Goal: Task Accomplishment & Management: Complete application form

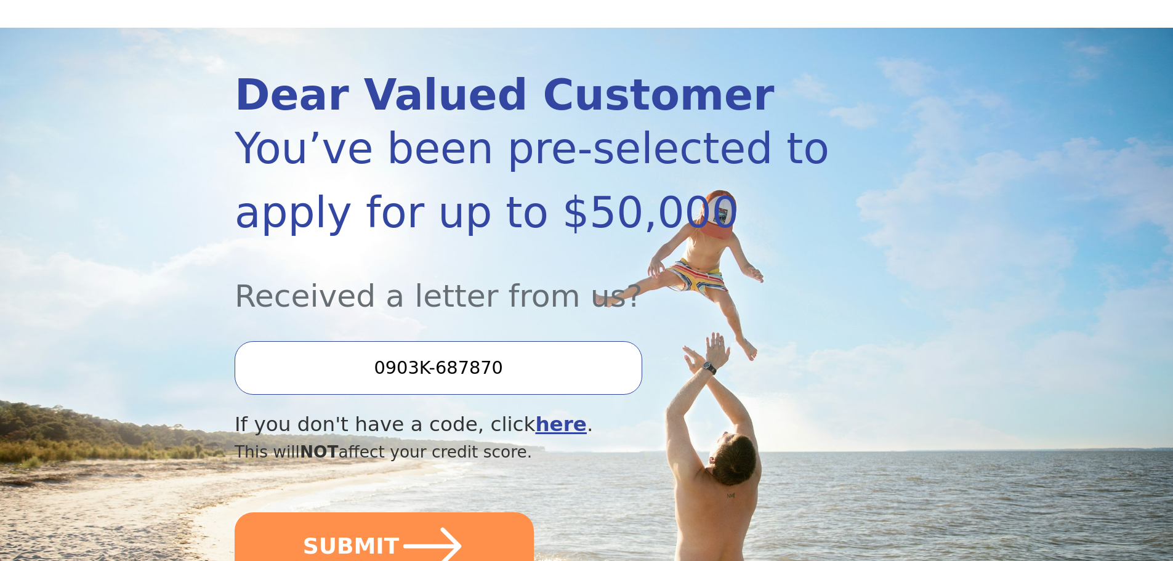
scroll to position [123, 0]
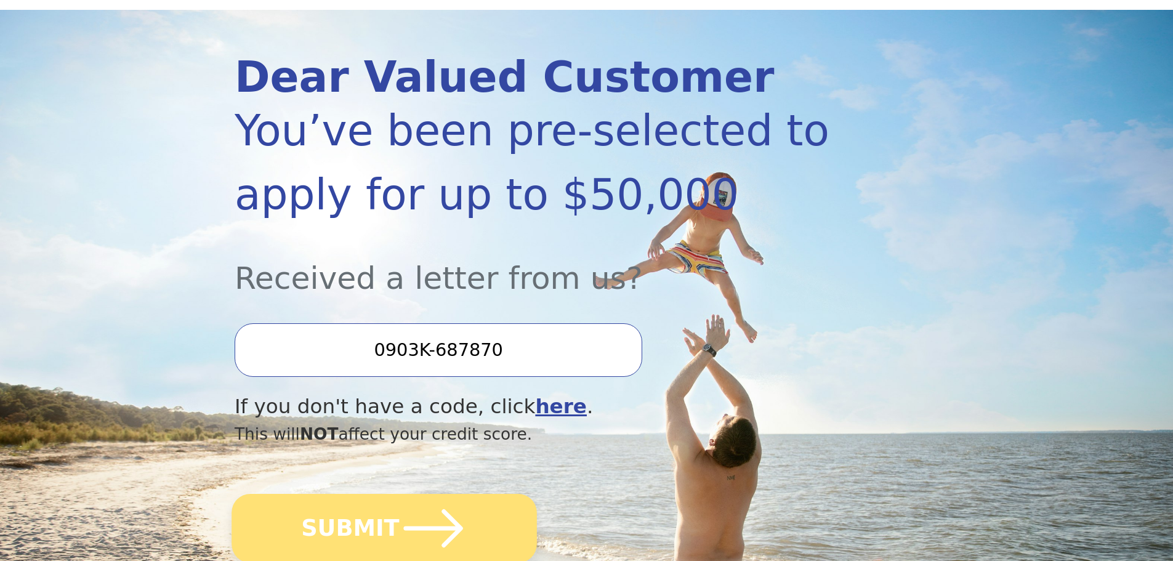
click at [369, 513] on button "SUBMIT" at bounding box center [384, 528] width 305 height 69
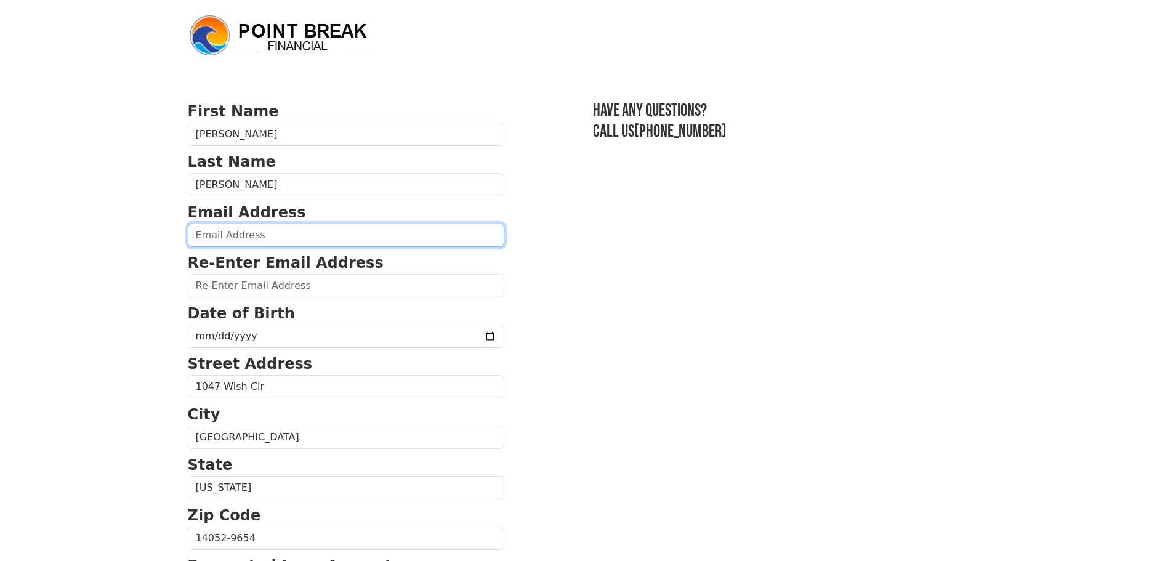
click at [397, 234] on input "email" at bounding box center [346, 235] width 316 height 23
type input "christinelarkin72@yahoo.com"
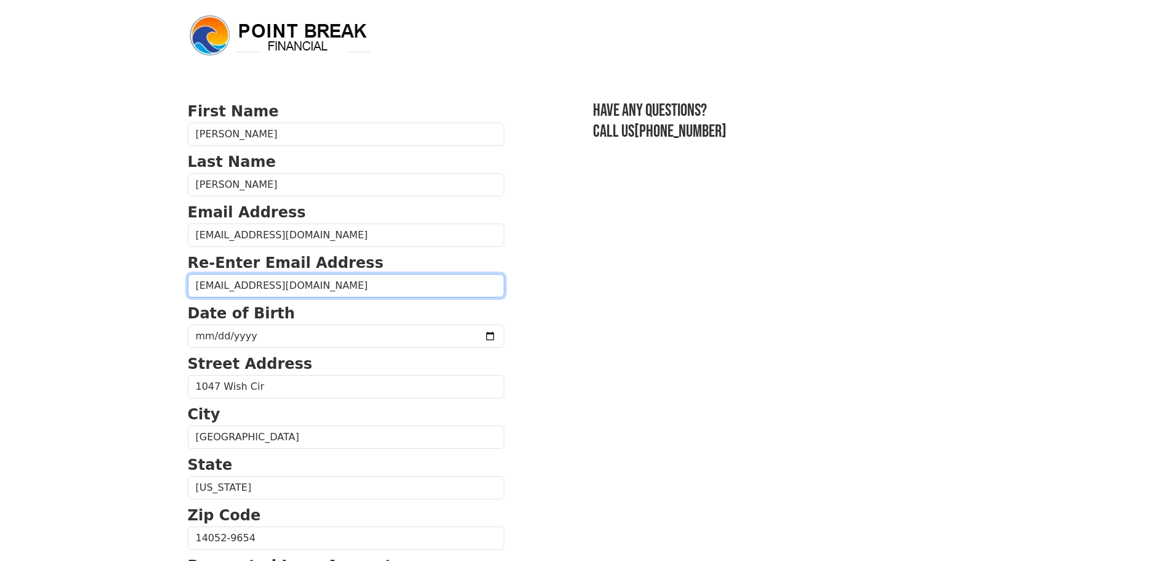
type input "christinelarkin72@yahoo.com"
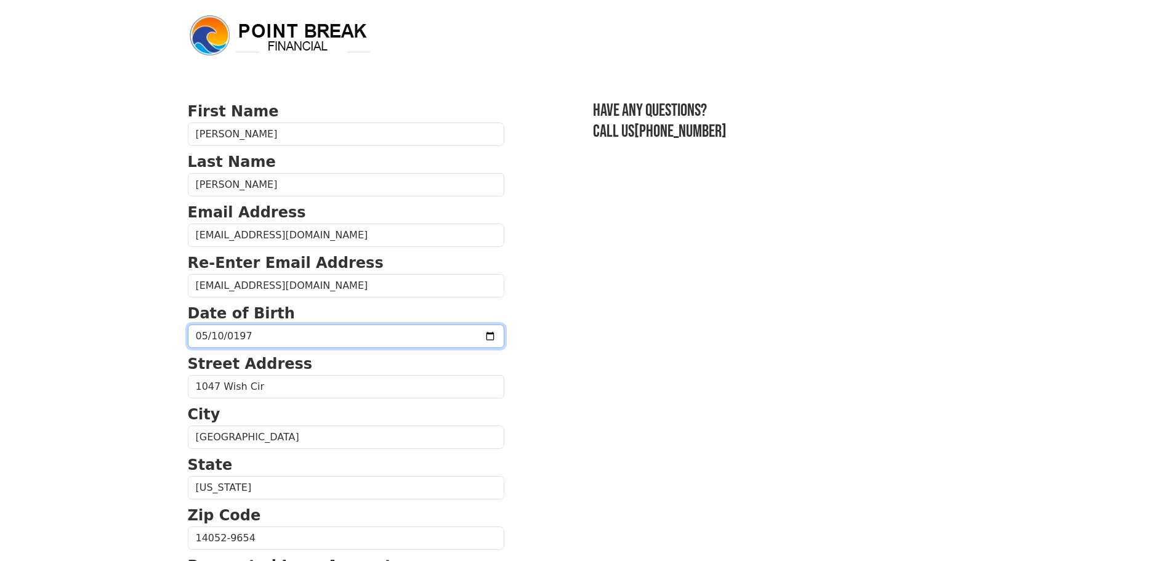
type input "1972-05-10"
click at [534, 373] on section "First Name Christine Last Name Larkin Email Address christinelarkin72@yahoo.com…" at bounding box center [587, 539] width 798 height 878
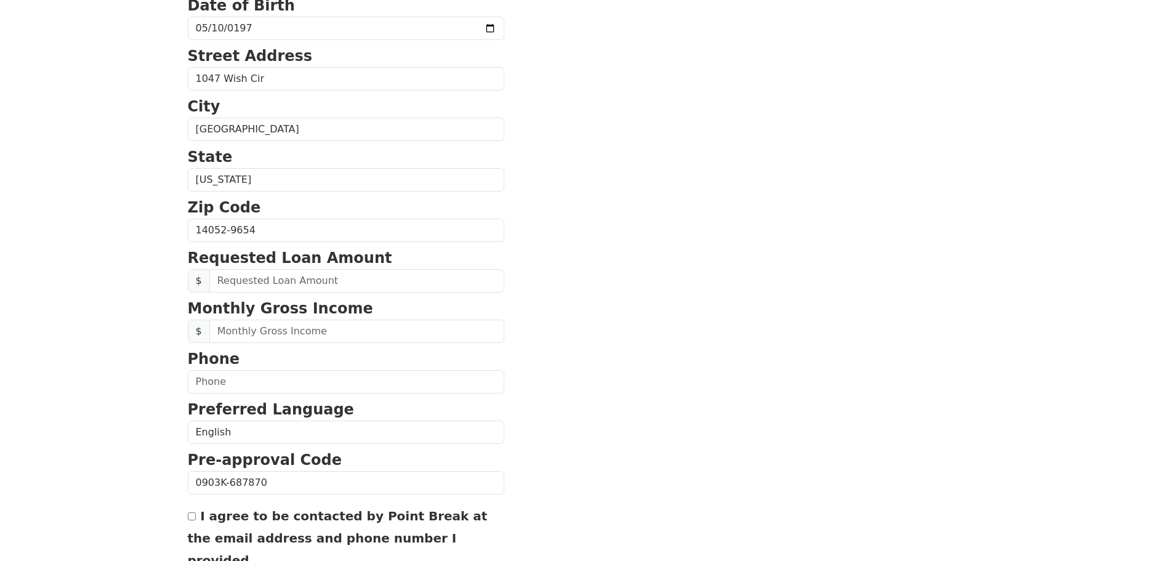
scroll to position [369, 0]
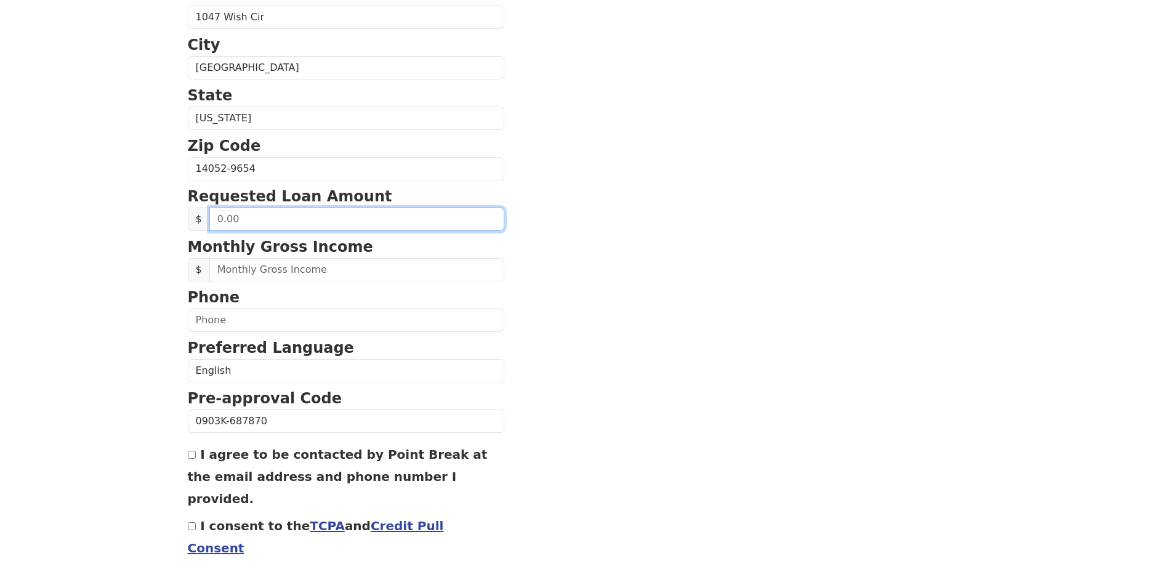
drag, startPoint x: 260, startPoint y: 219, endPoint x: 216, endPoint y: 211, distance: 45.1
click at [216, 211] on input "text" at bounding box center [356, 219] width 295 height 23
type input "15,000.00"
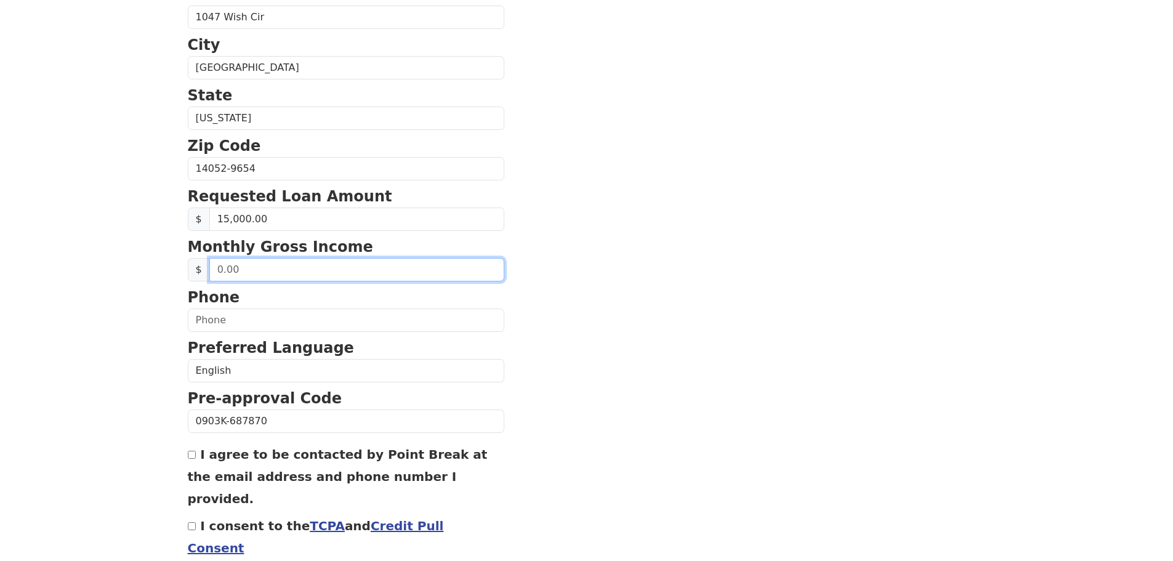
click at [294, 275] on input "text" at bounding box center [356, 269] width 295 height 23
type input "5,422.00"
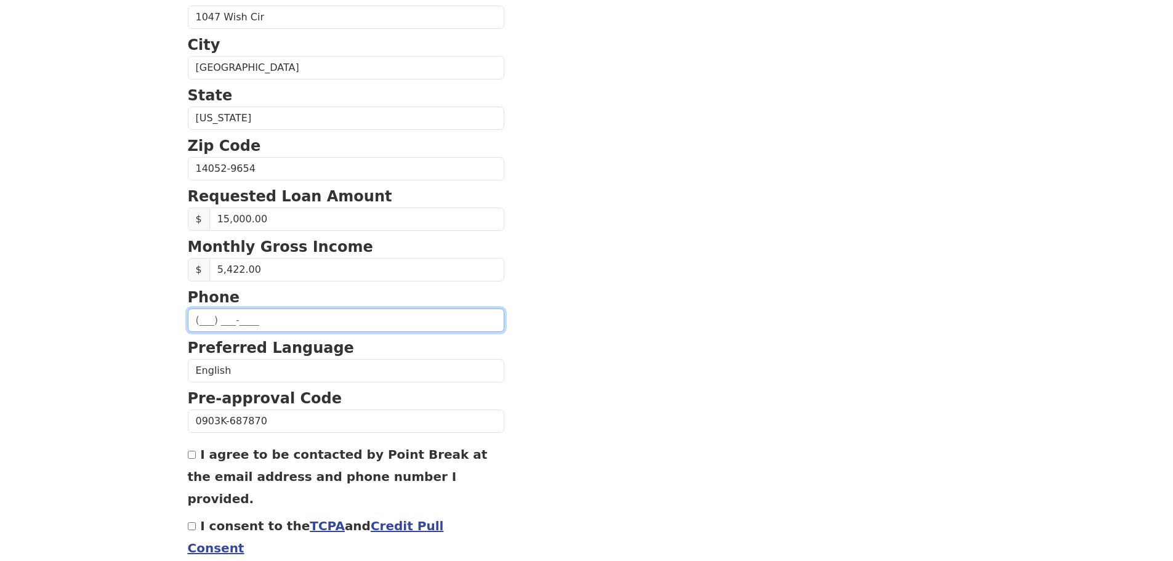
click at [203, 323] on input "text" at bounding box center [346, 319] width 316 height 23
type input "(716) 799-3445"
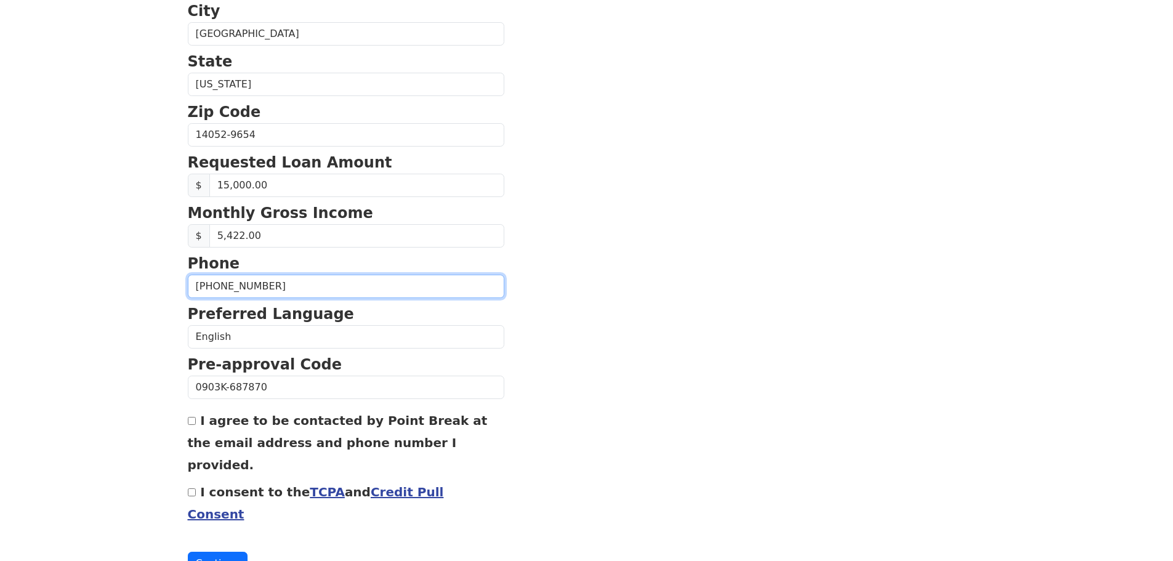
scroll to position [419, 0]
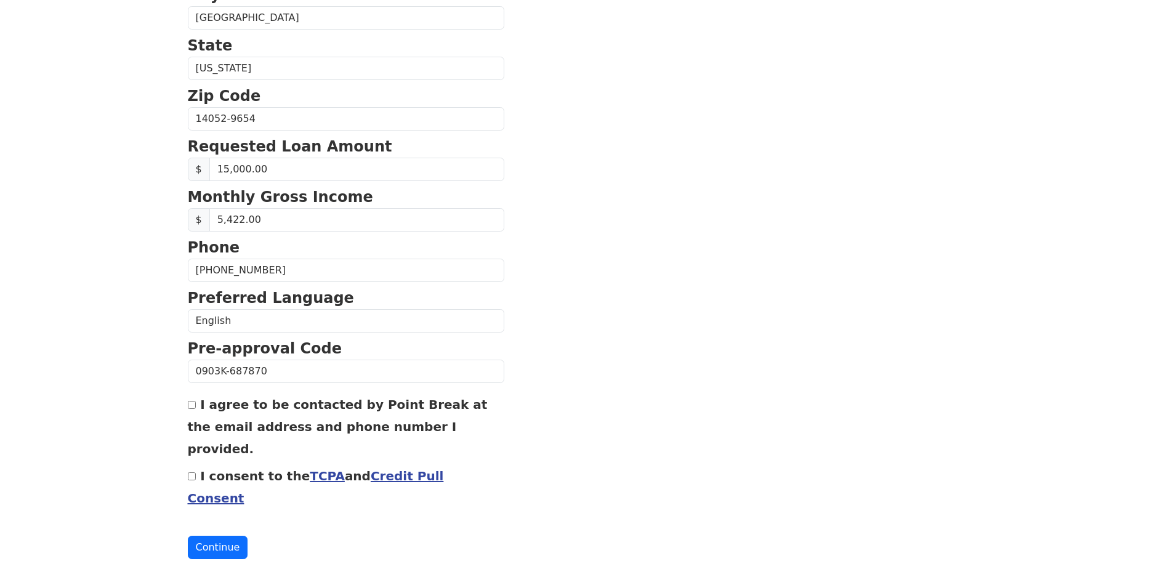
click at [190, 407] on input "I agree to be contacted by Point Break at the email address and phone number I …" at bounding box center [192, 405] width 8 height 8
checkbox input "true"
click at [191, 472] on input "I consent to the TCPA and Credit Pull Consent" at bounding box center [192, 476] width 8 height 8
checkbox input "true"
click at [212, 536] on button "Continue" at bounding box center [218, 547] width 60 height 23
